Goal: Information Seeking & Learning: Learn about a topic

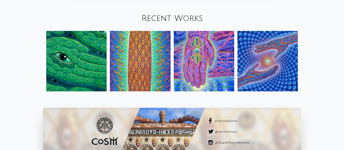
scroll to position [552, 0]
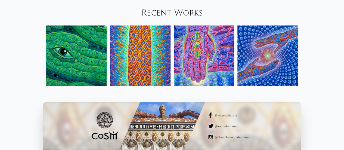
click at [255, 61] on img at bounding box center [268, 56] width 60 height 60
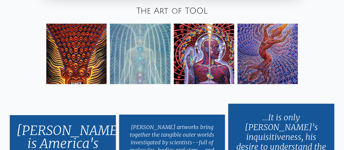
scroll to position [840, 0]
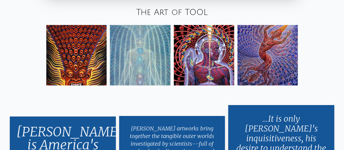
click at [216, 79] on img at bounding box center [204, 55] width 60 height 60
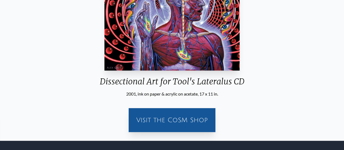
scroll to position [142, 0]
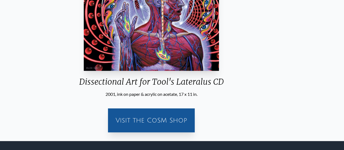
click at [210, 84] on div "Dissectional Art for Tool's Lateralus CD" at bounding box center [152, 84] width 154 height 14
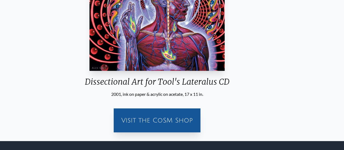
click at [215, 81] on div "Dissectional Art for Tool's Lateralus CD" at bounding box center [158, 84] width 154 height 14
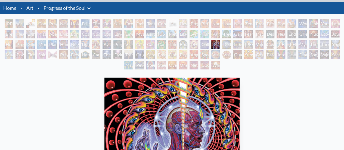
scroll to position [0, 0]
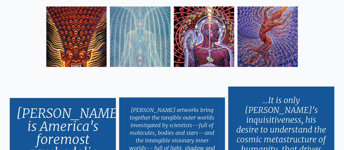
scroll to position [822, 0]
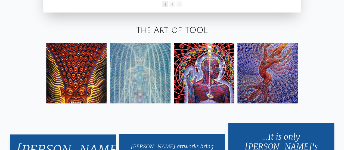
click at [169, 29] on link "The Art of TOOL" at bounding box center [172, 30] width 72 height 9
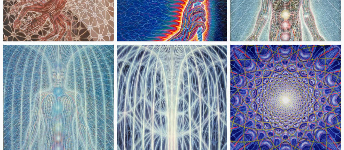
scroll to position [130, 0]
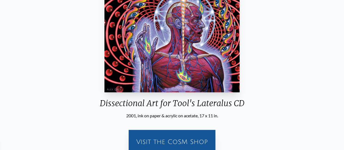
scroll to position [80, 0]
